Goal: Find specific page/section: Find specific page/section

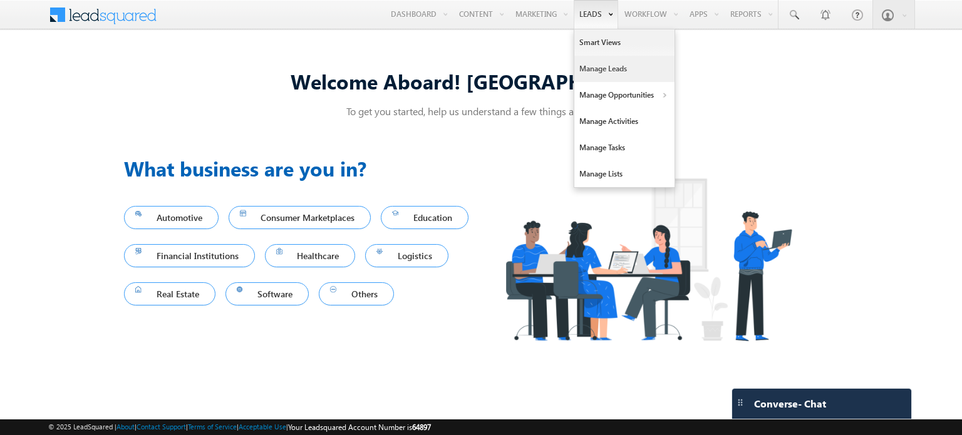
click at [596, 71] on link "Manage Leads" at bounding box center [625, 69] width 100 height 26
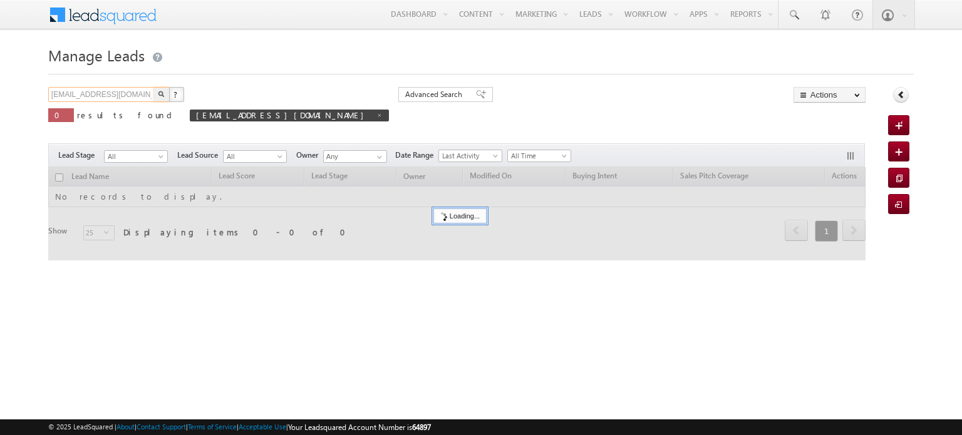
click at [100, 94] on input "opportunitynew1234@gmail.com" at bounding box center [101, 94] width 107 height 15
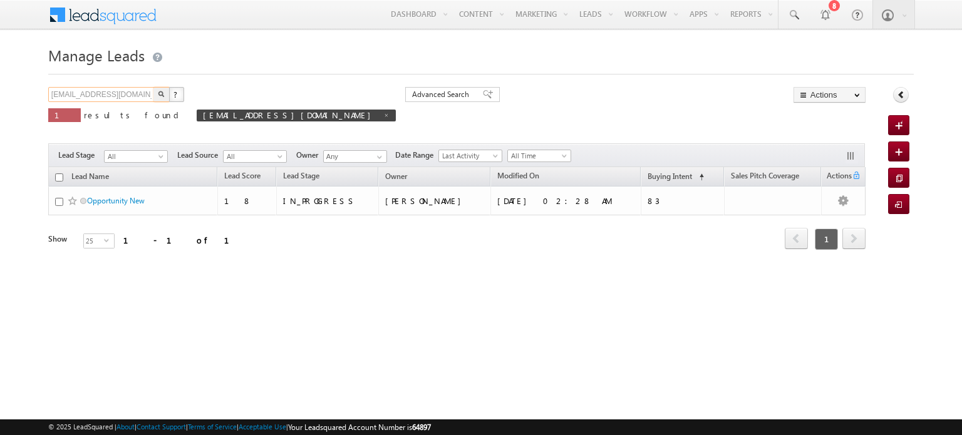
click at [100, 94] on input "opportunitynew1234@gmail.com" at bounding box center [101, 94] width 107 height 15
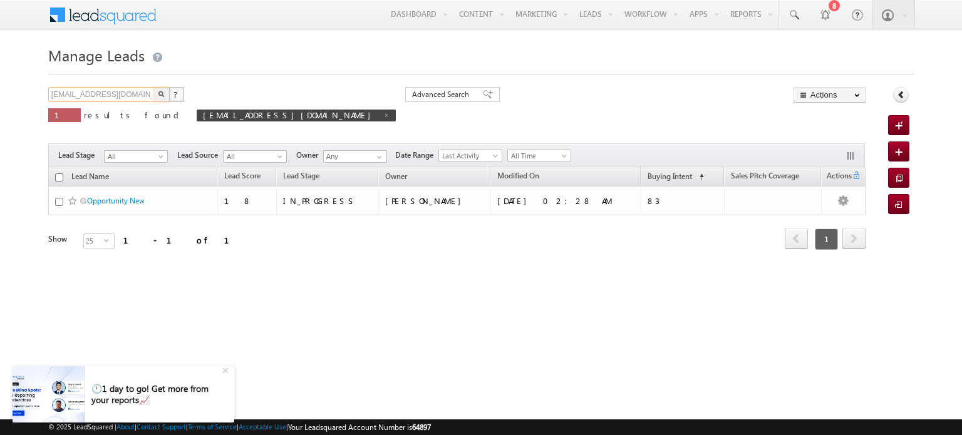
click at [78, 91] on input "opportunitynew1234@gmail.com" at bounding box center [101, 94] width 107 height 15
type input "opportuvnitynew1234@gmail.com"
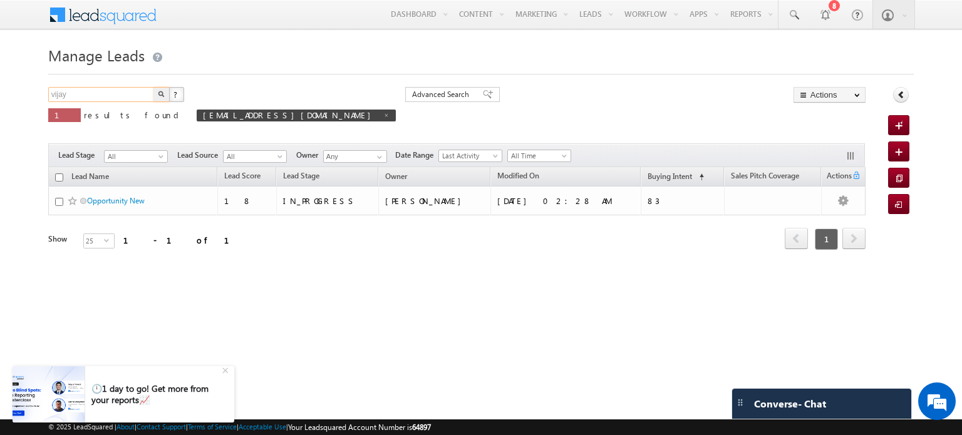
type input "vijay"
click at [153, 87] on button "button" at bounding box center [161, 94] width 16 height 15
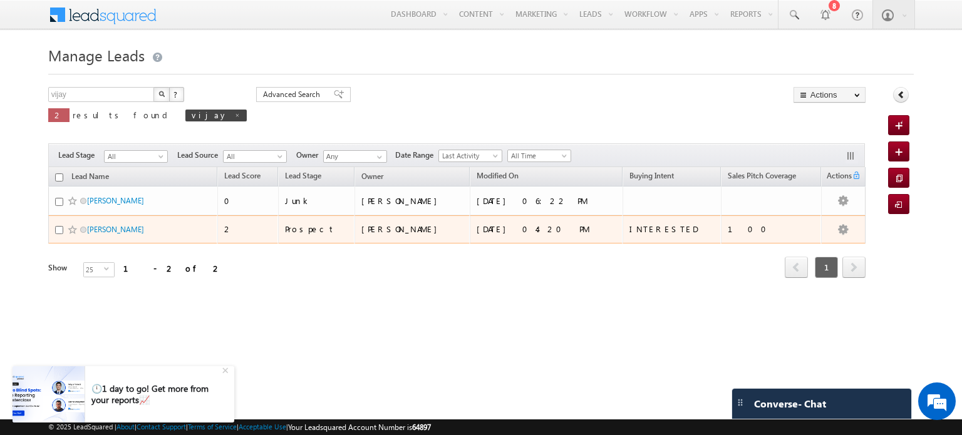
click at [92, 234] on span "Vijay" at bounding box center [129, 230] width 85 height 12
click at [96, 235] on div "Vijay" at bounding box center [133, 233] width 157 height 18
click at [96, 230] on link "Vijay" at bounding box center [115, 229] width 57 height 9
